Goal: Information Seeking & Learning: Check status

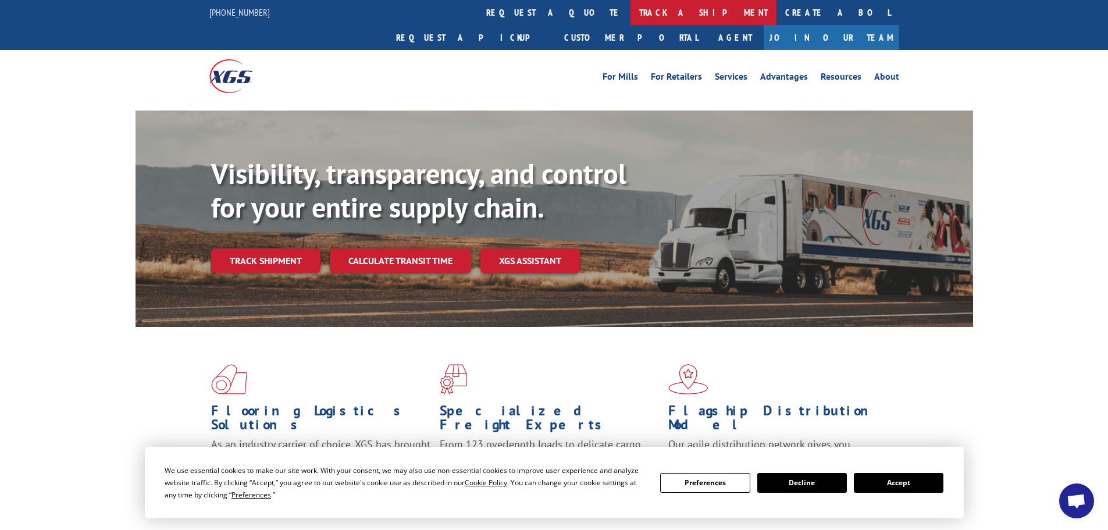
click at [630, 9] on link "track a shipment" at bounding box center [703, 12] width 146 height 25
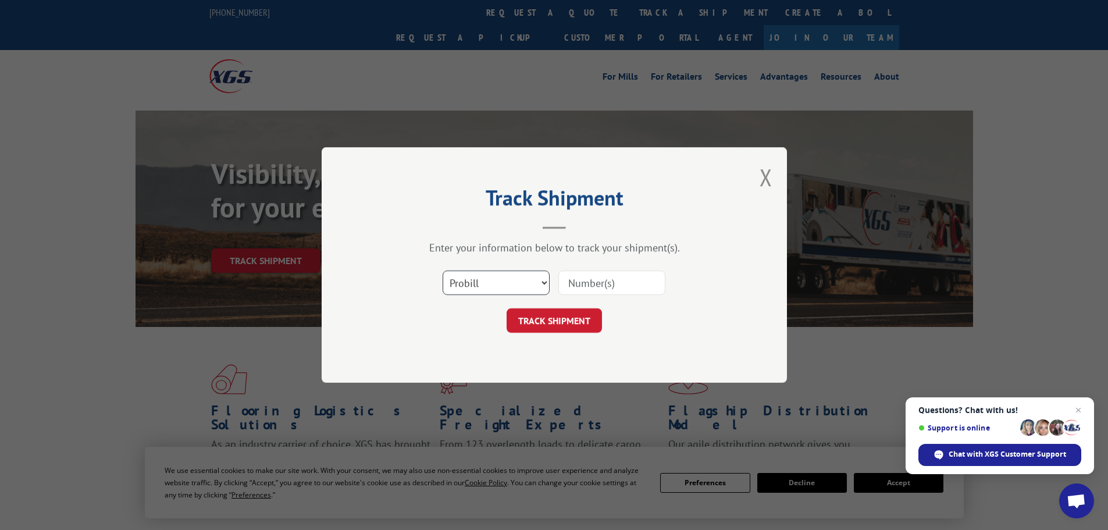
click at [529, 283] on select "Select category... Probill BOL PO" at bounding box center [496, 282] width 107 height 24
click at [441, 344] on div "Track Shipment Enter your information below to track your shipment(s). Select c…" at bounding box center [554, 265] width 465 height 236
click at [548, 282] on select "Select category... Probill BOL PO" at bounding box center [496, 282] width 107 height 24
select select "bol"
click at [443, 270] on select "Select category... Probill BOL PO" at bounding box center [496, 282] width 107 height 24
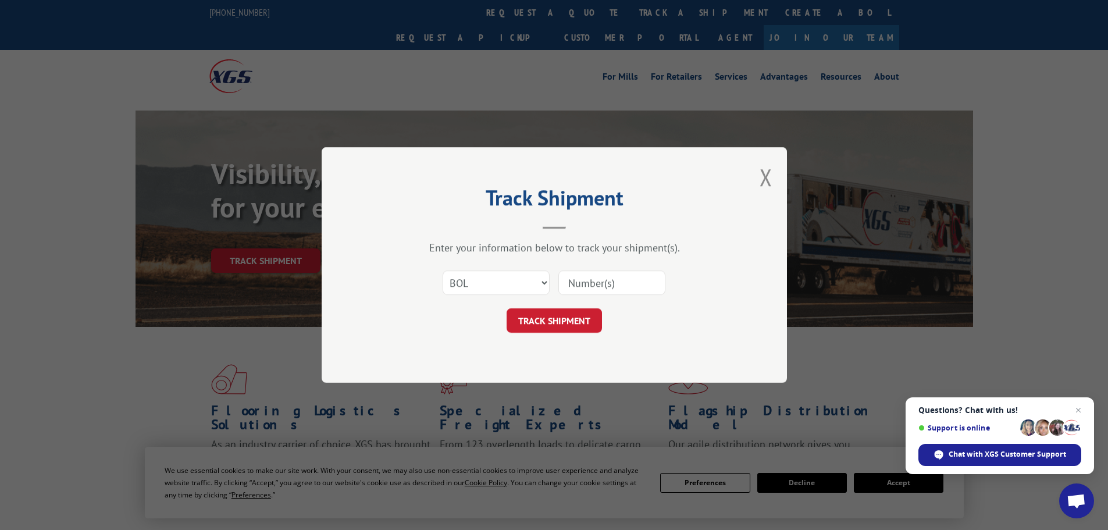
click at [575, 283] on input at bounding box center [611, 282] width 107 height 24
paste input "5211768"
type input "5211768"
click at [562, 324] on button "TRACK SHIPMENT" at bounding box center [554, 320] width 95 height 24
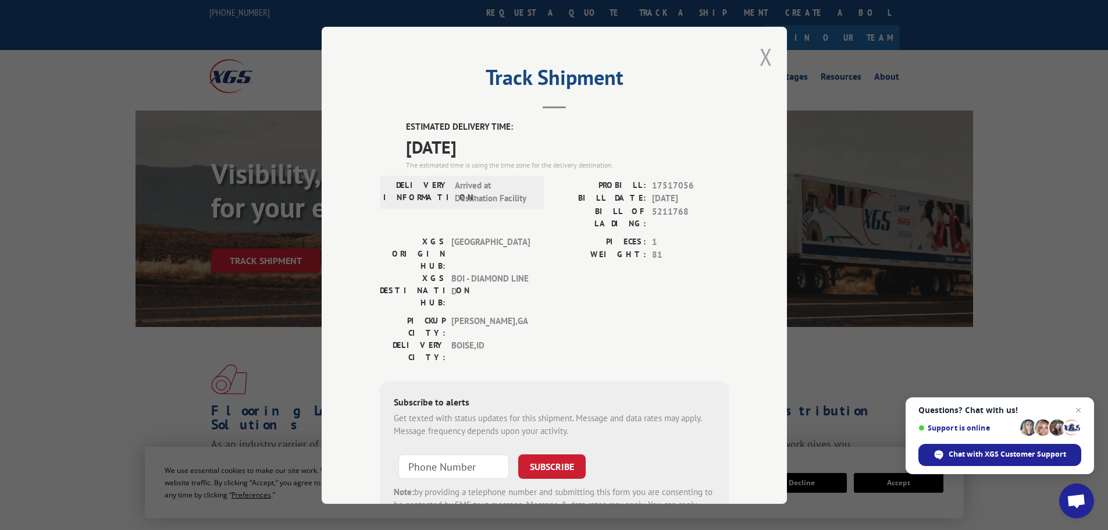
click at [759, 52] on button "Close modal" at bounding box center [765, 56] width 13 height 31
